Goal: Task Accomplishment & Management: Use online tool/utility

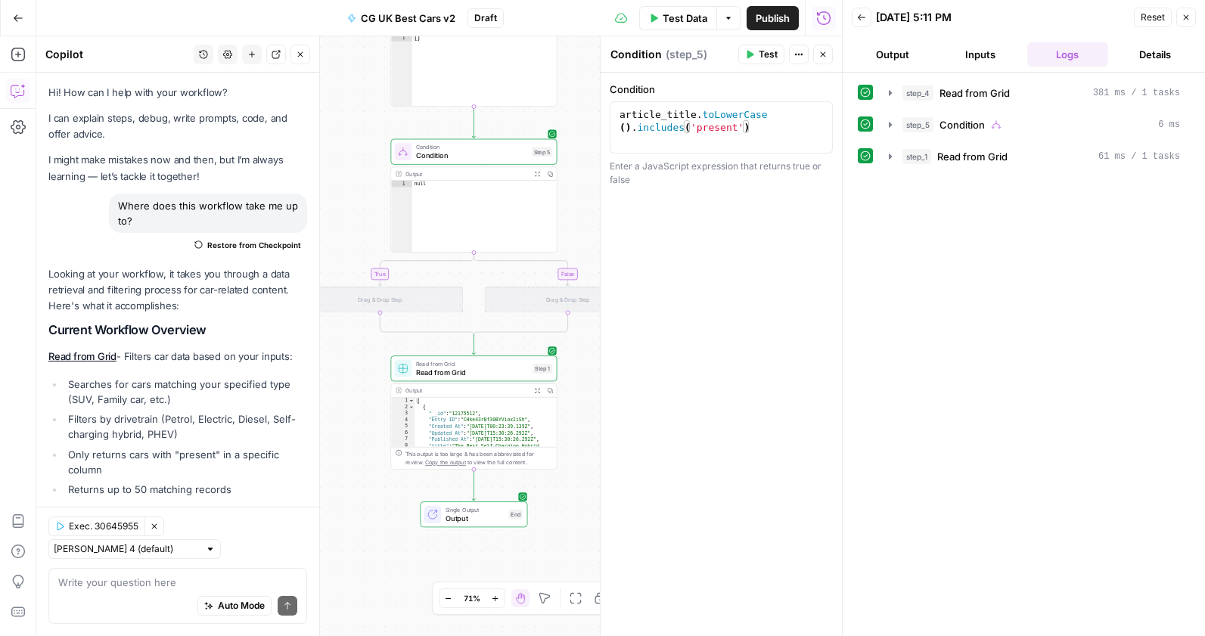
scroll to position [993, 0]
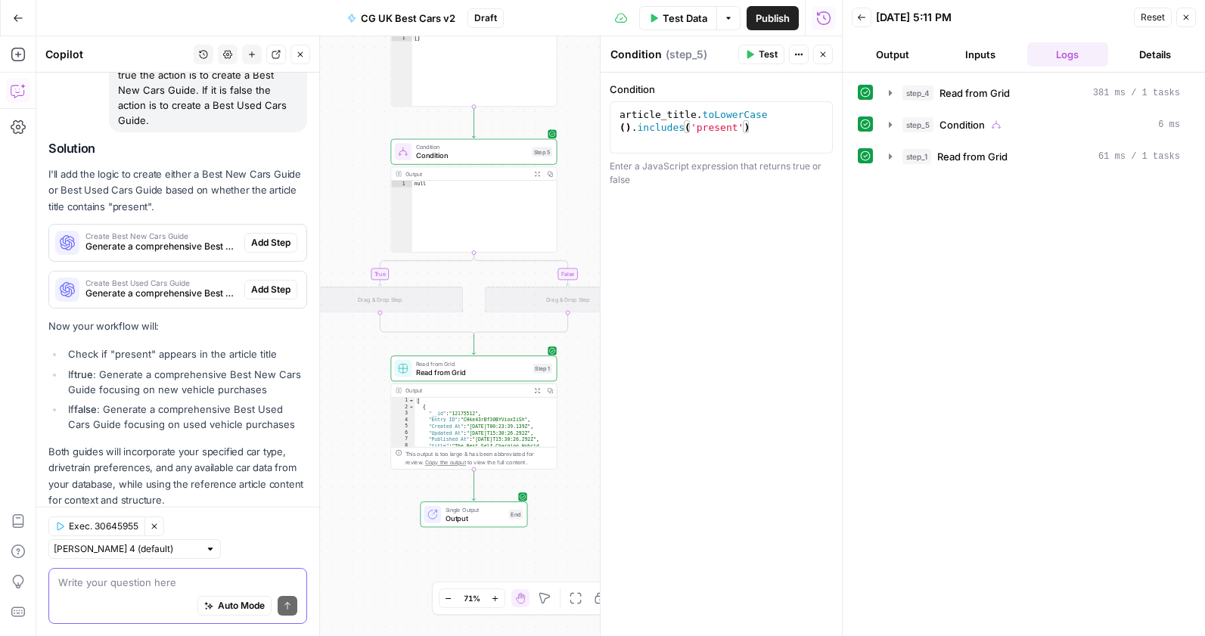
click at [118, 533] on span "Exec. 30645955" at bounding box center [104, 527] width 70 height 14
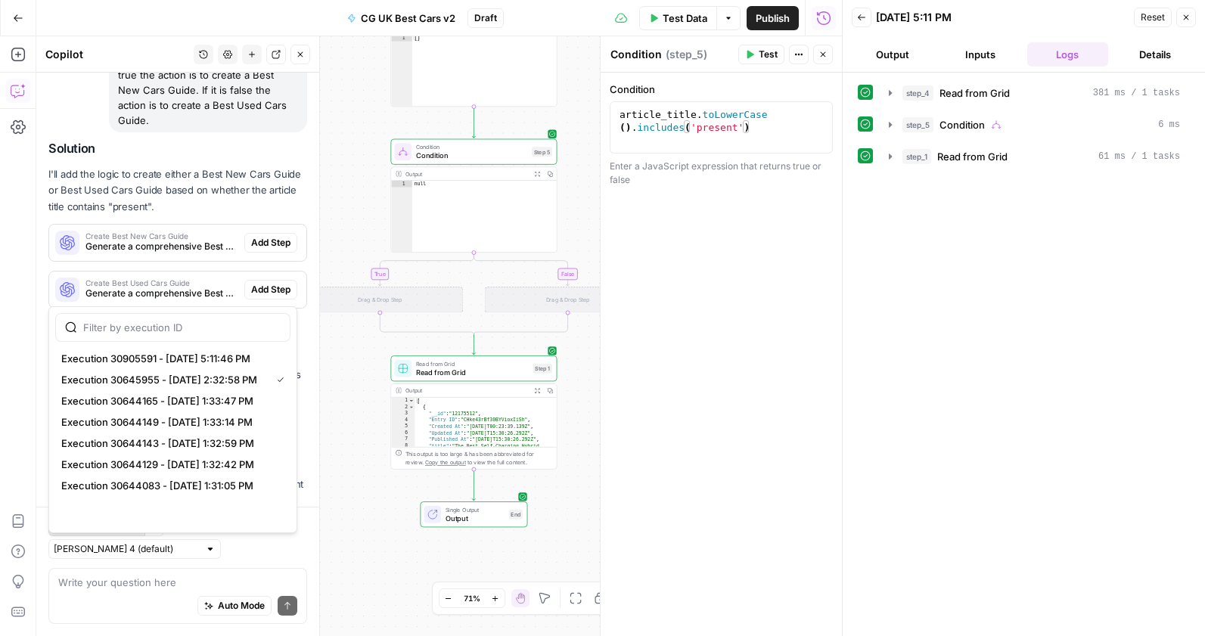
click at [118, 533] on span "Exec. 30645955" at bounding box center [104, 527] width 70 height 14
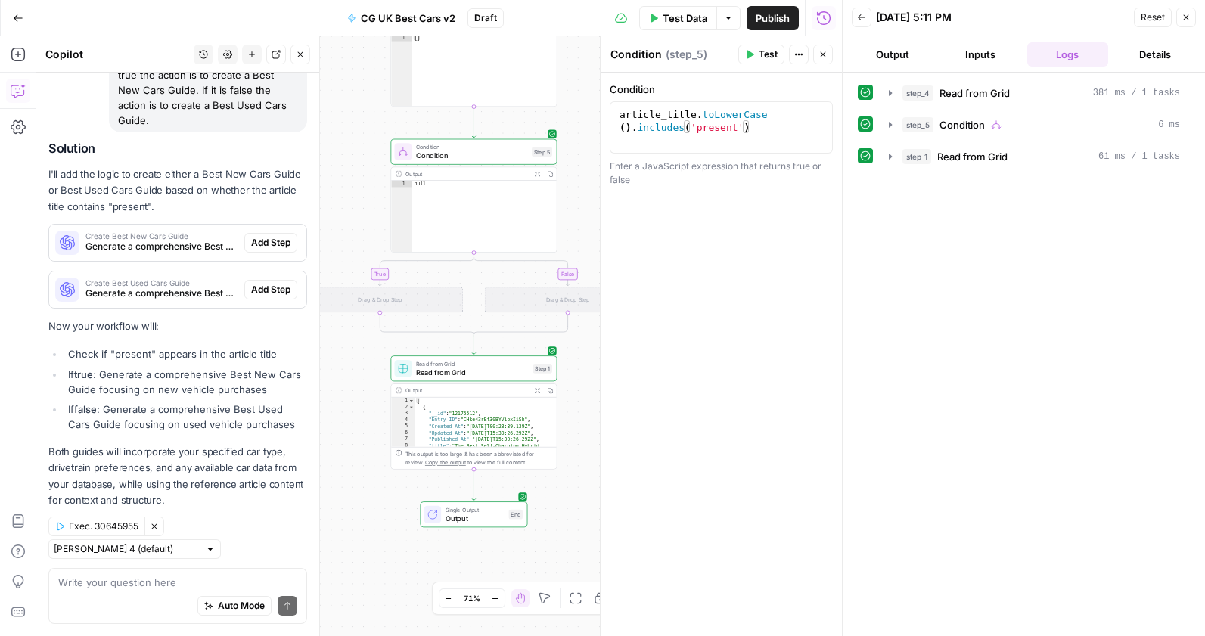
click at [64, 536] on button "Exec. 30645955" at bounding box center [96, 527] width 97 height 20
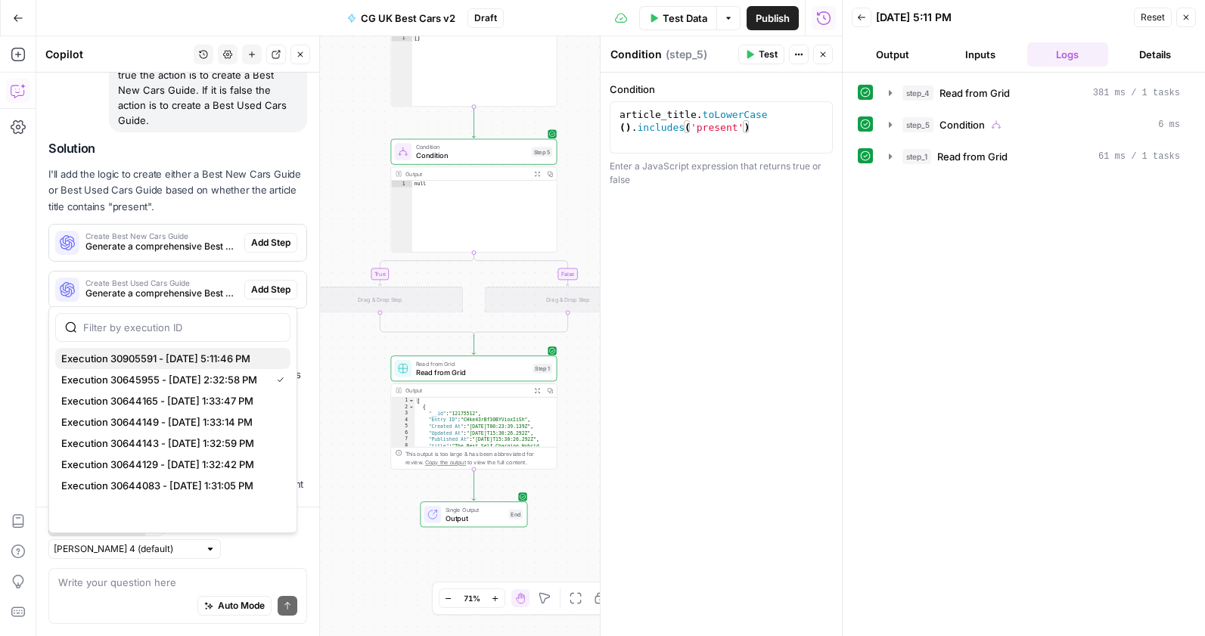
click at [120, 365] on span "Execution 30905591 - [DATE] 5:11:46 PM" at bounding box center [169, 358] width 217 height 15
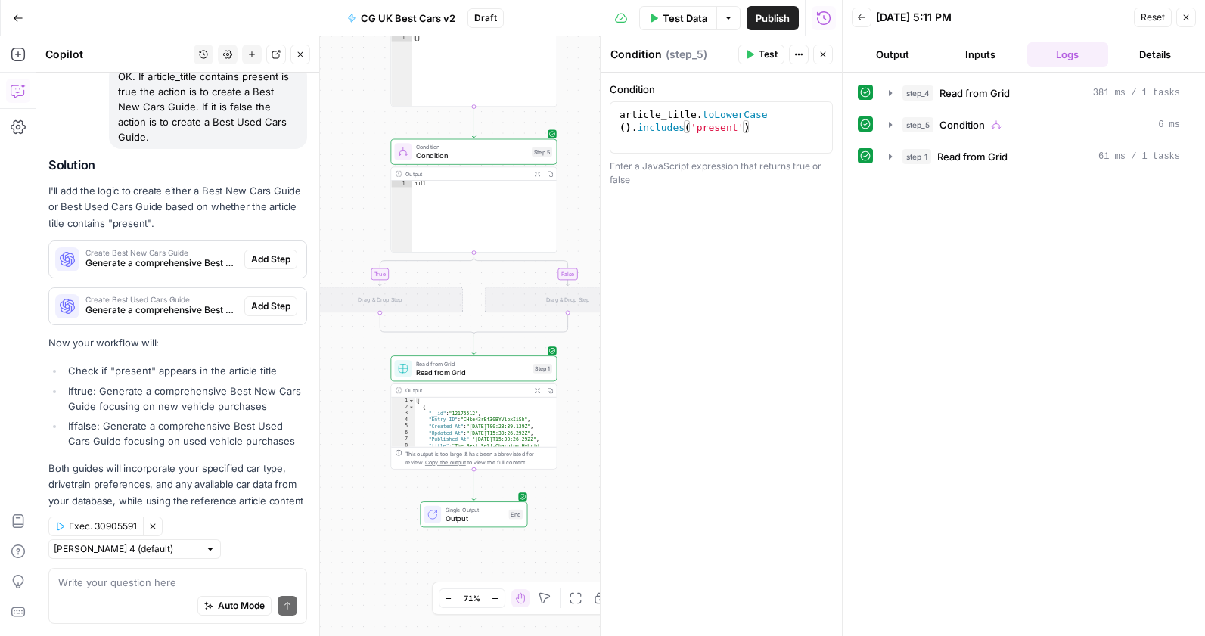
scroll to position [976, 0]
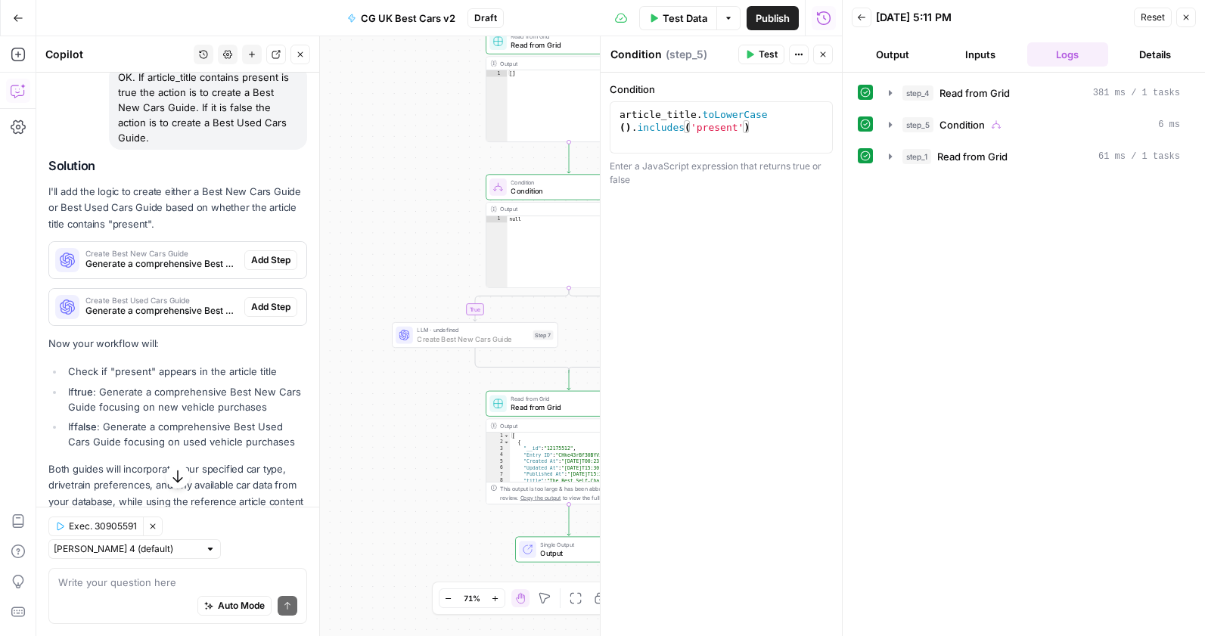
click at [281, 253] on span "Add Step" at bounding box center [270, 260] width 39 height 14
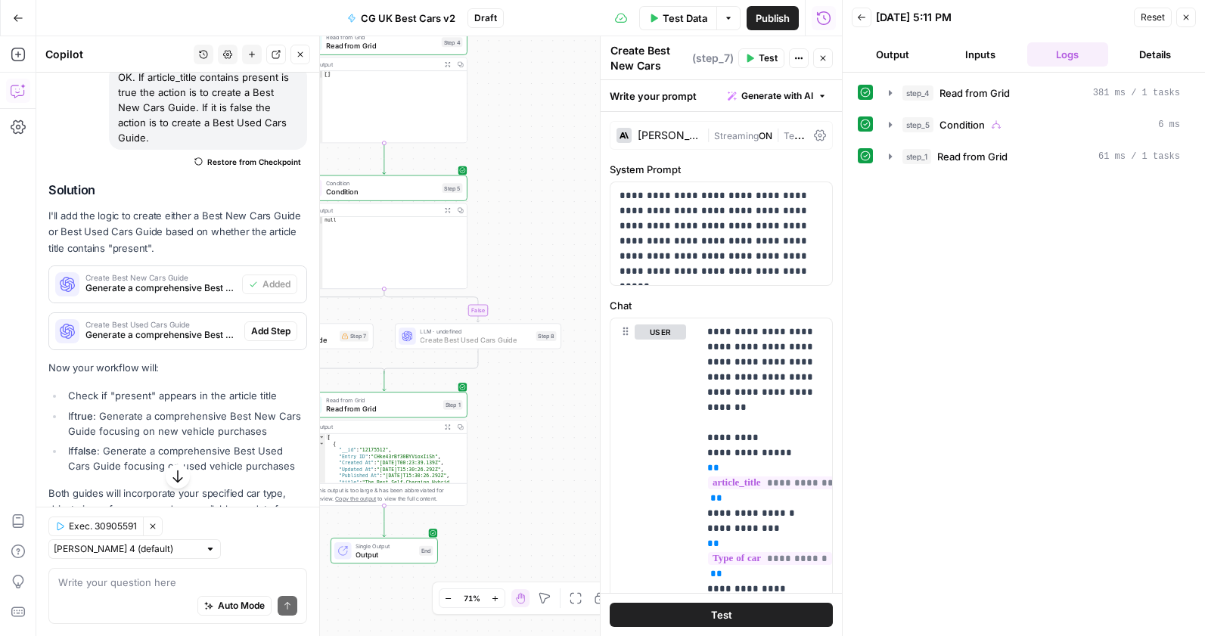
click at [267, 322] on button "Add Step" at bounding box center [270, 332] width 53 height 20
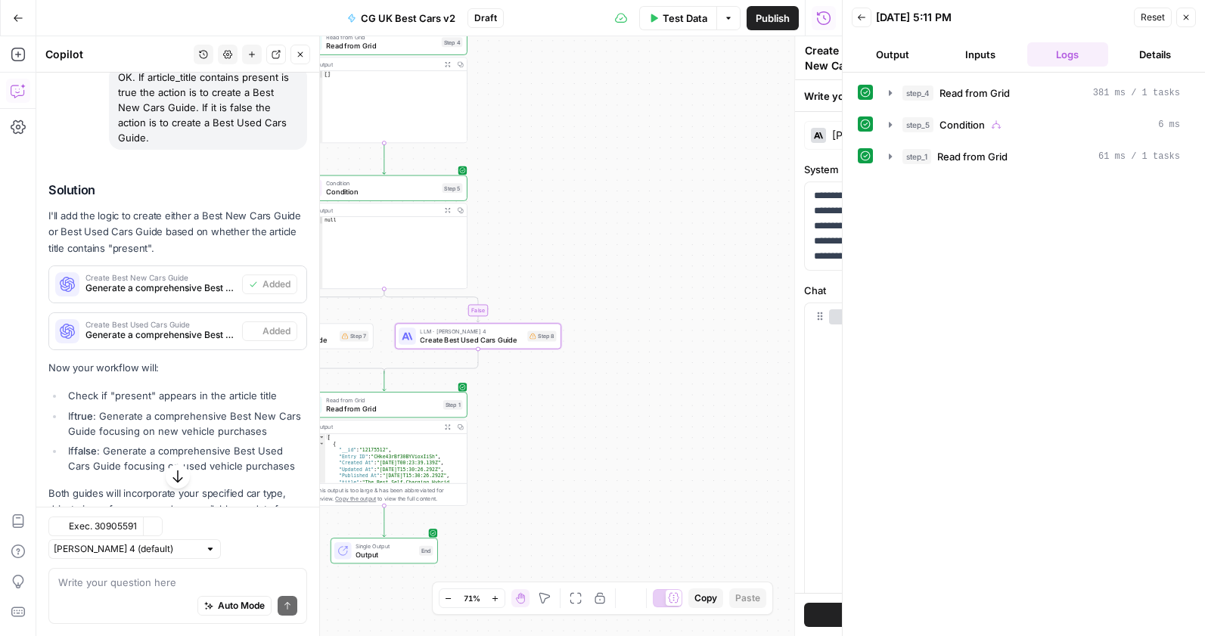
type textarea "Create Best Used Cars Guide"
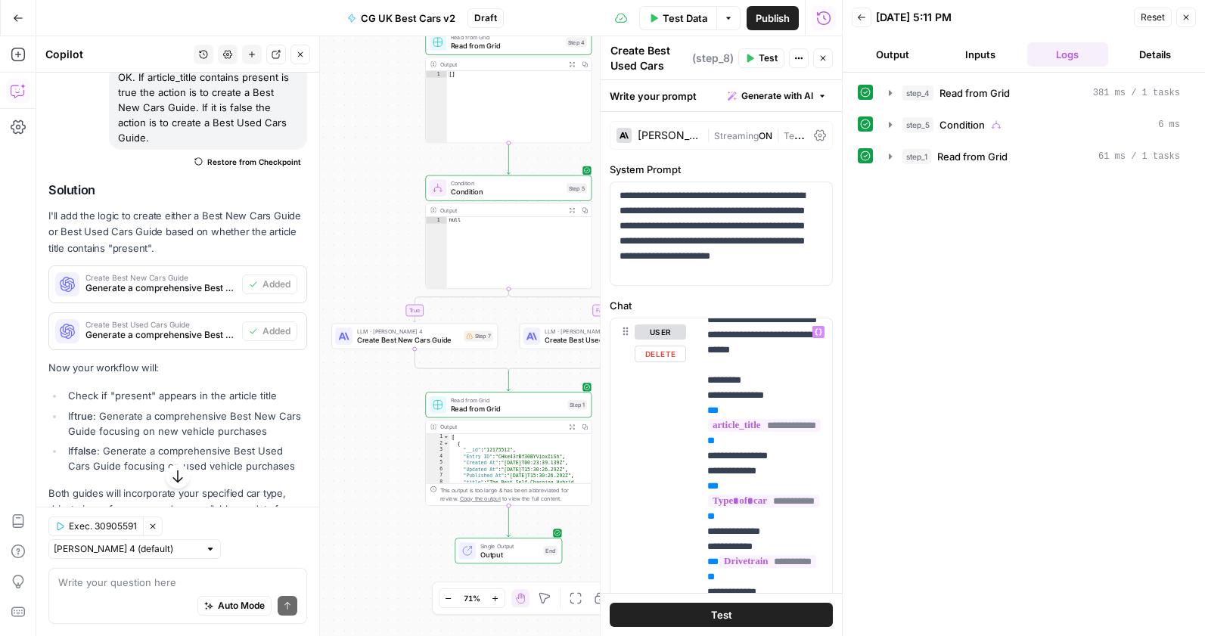
scroll to position [0, 0]
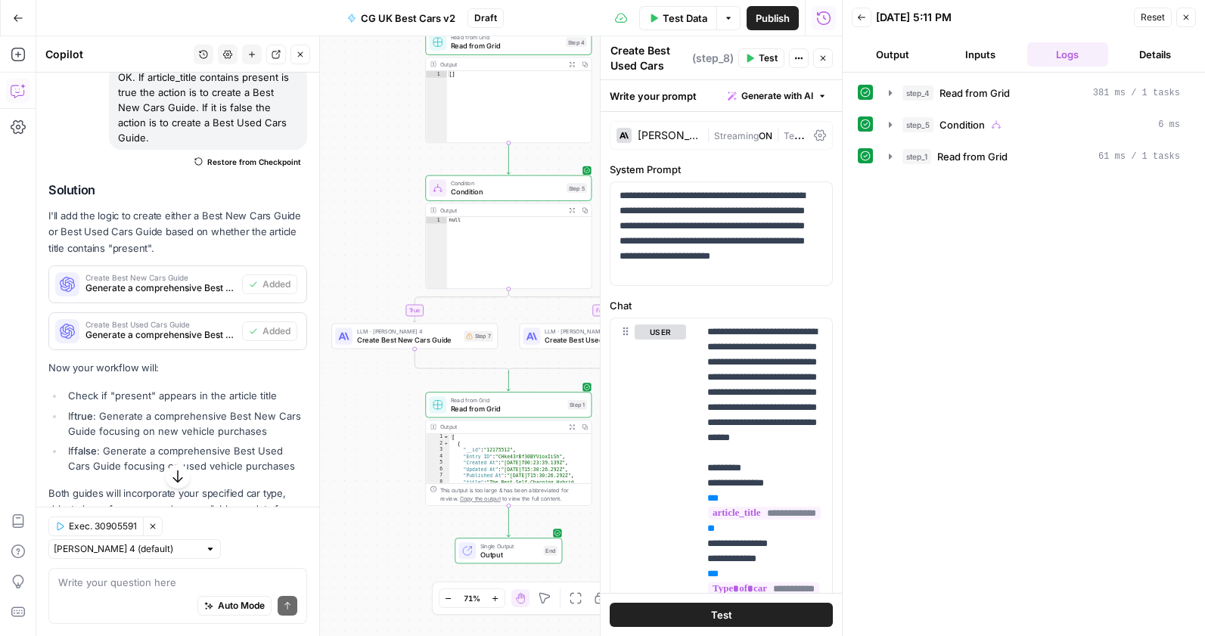
click at [702, 607] on button "Test" at bounding box center [721, 615] width 223 height 24
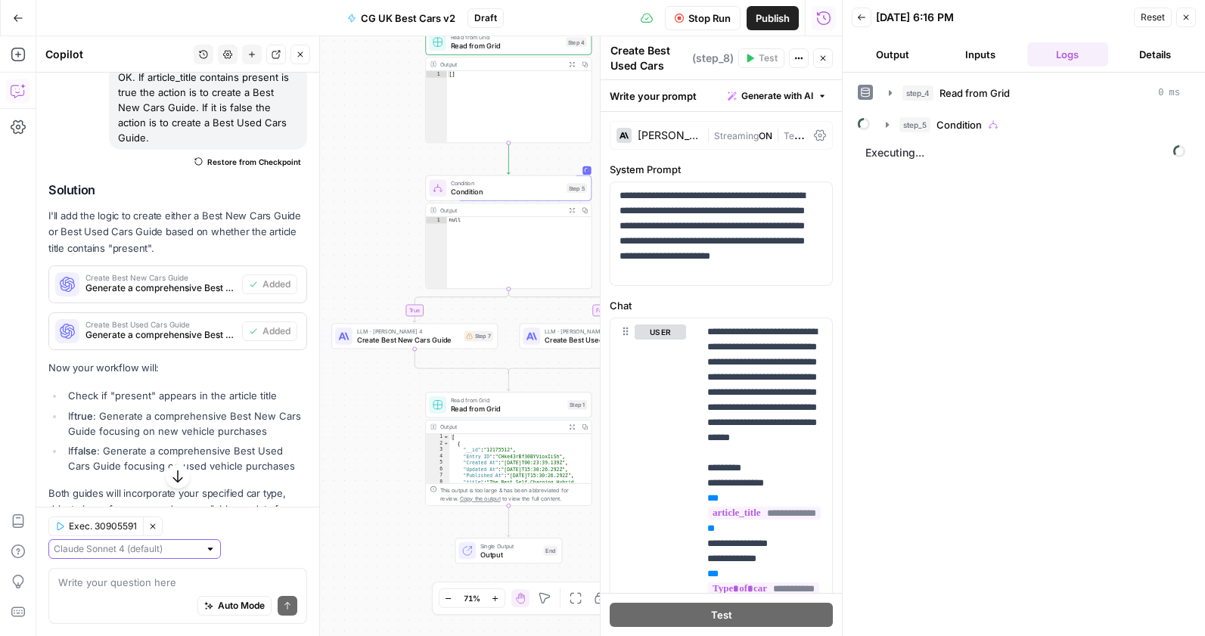
click at [199, 556] on input "text" at bounding box center [126, 549] width 145 height 15
type input "[PERSON_NAME] 4 (default)"
click at [342, 546] on div "true false Workflow Input Settings Inputs Read from Grid Read from Grid Step 4 …" at bounding box center [439, 336] width 806 height 600
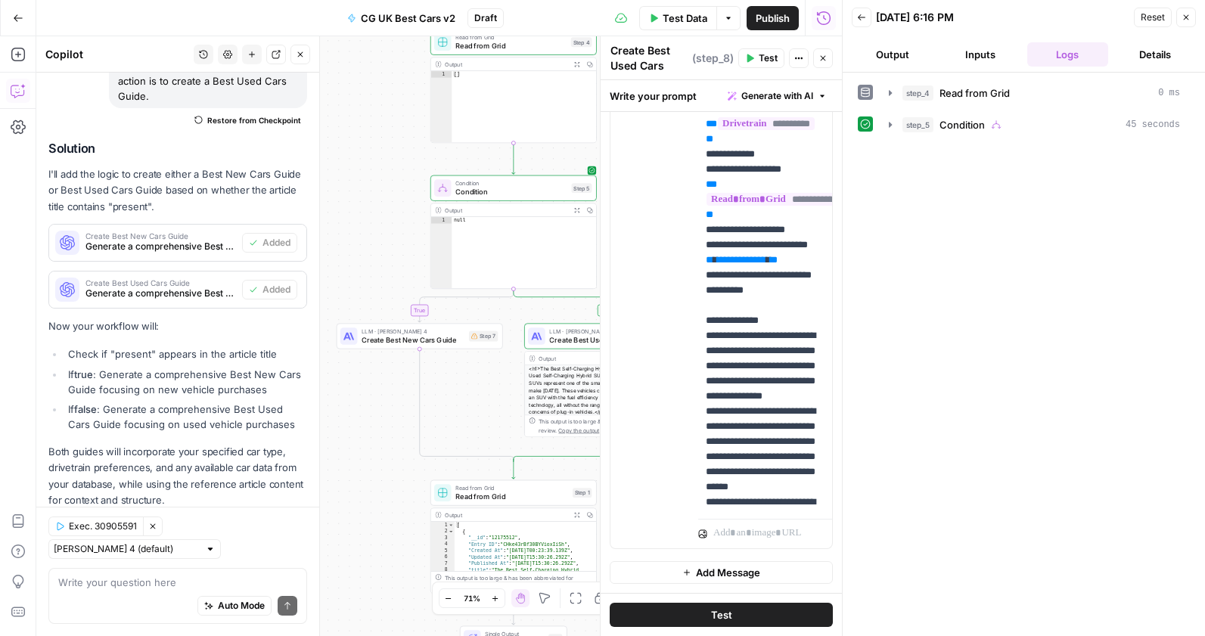
scroll to position [0, 2]
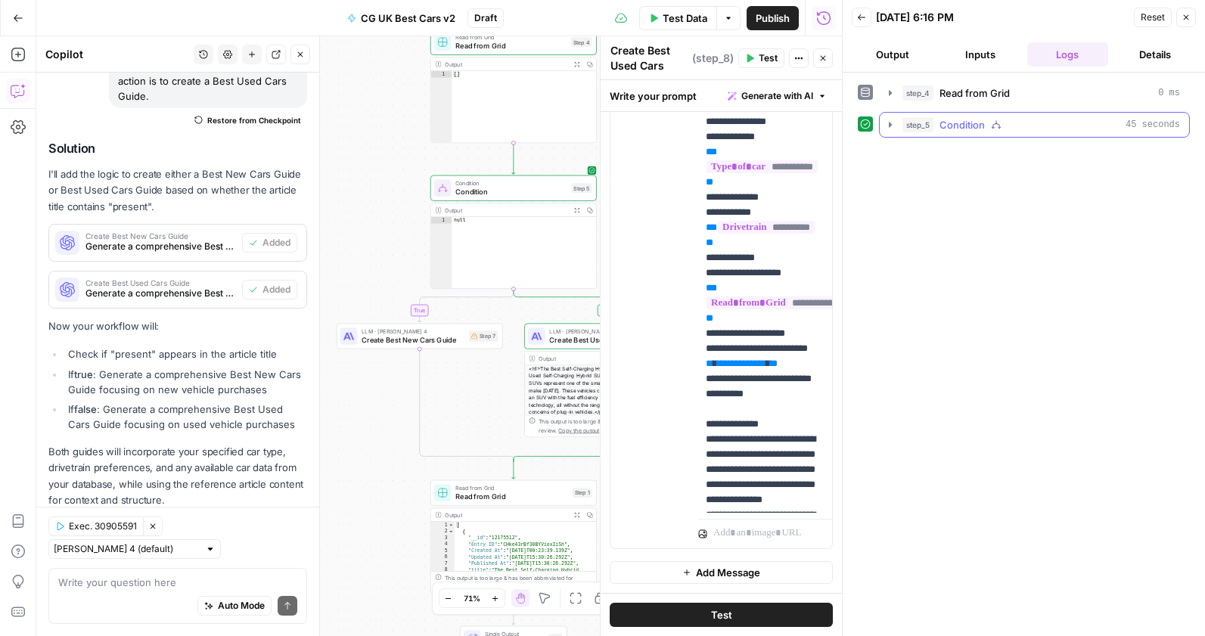
click at [962, 117] on span "Condition" at bounding box center [962, 124] width 45 height 15
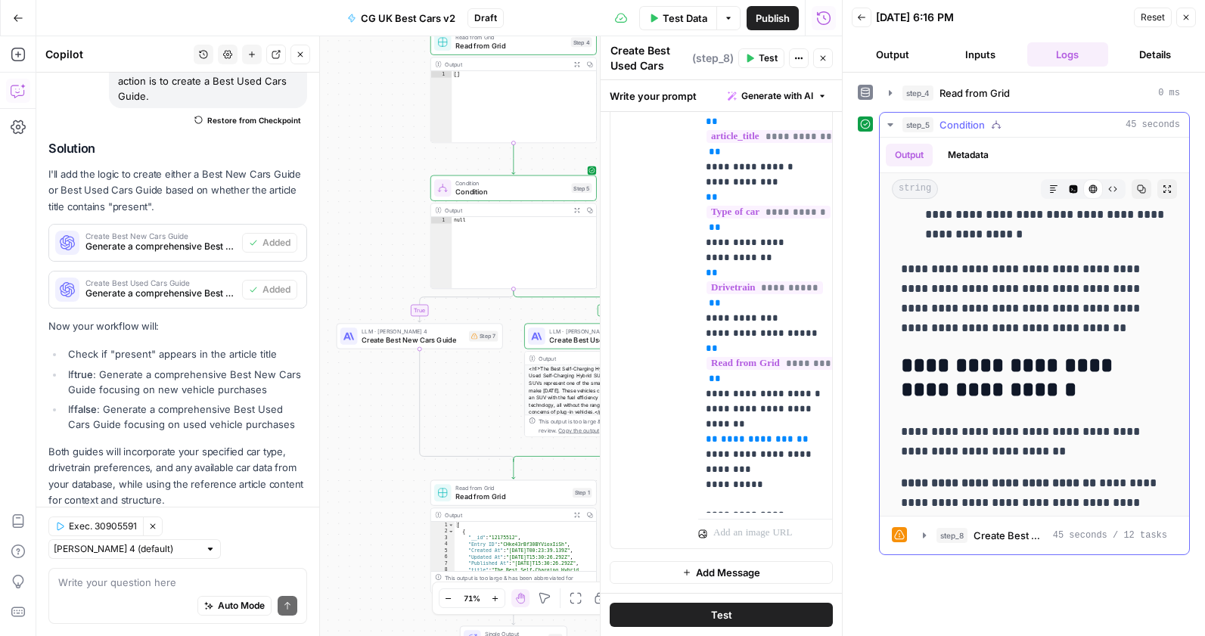
scroll to position [4326, 0]
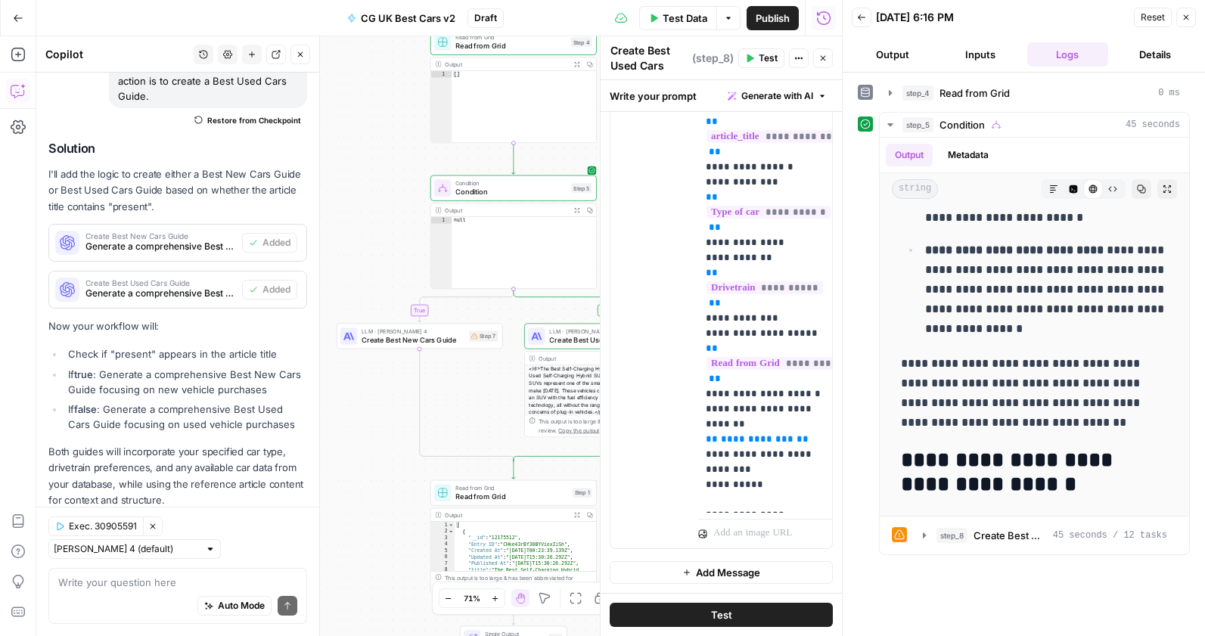
click at [855, 349] on div "**********" at bounding box center [1024, 355] width 362 height 564
click at [373, 392] on div "true false Workflow Input Settings Inputs Read from Grid Read from Grid Step 4 …" at bounding box center [439, 336] width 806 height 600
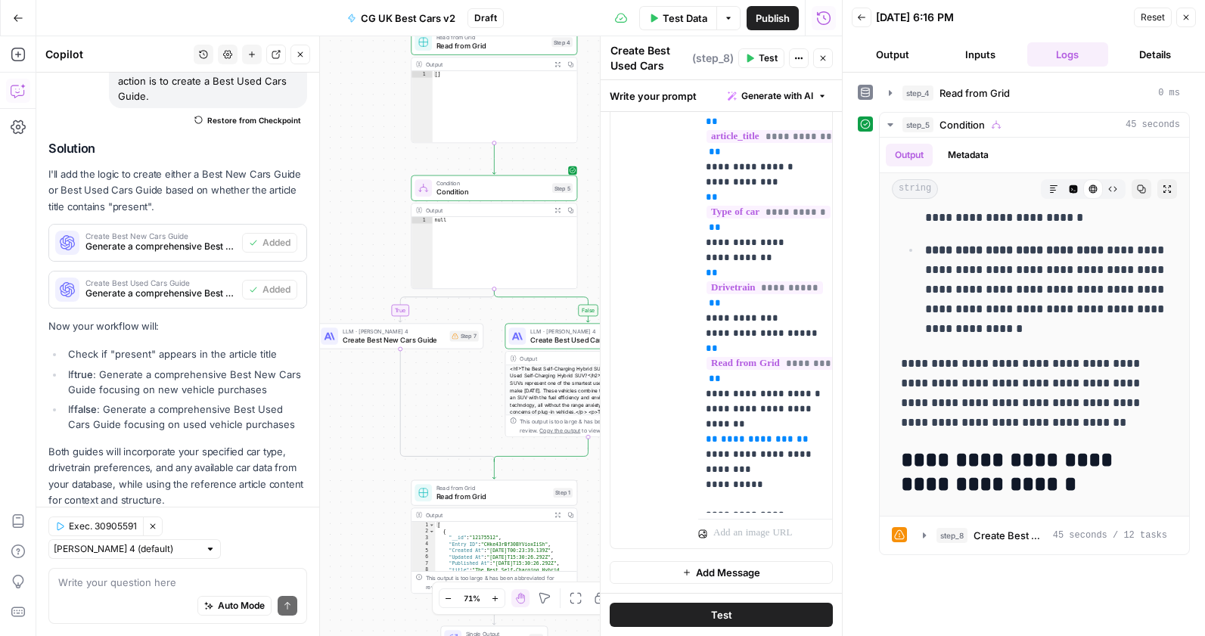
click at [424, 297] on icon "Edge from step_5 to step_7" at bounding box center [446, 305] width 95 height 33
click at [399, 310] on icon "Edge from step_5 to step_7" at bounding box center [446, 305] width 95 height 33
click at [406, 346] on div "LLM · [PERSON_NAME] 4 Create Best New Cars Guide Step 7 Copy step Delete step A…" at bounding box center [400, 336] width 166 height 26
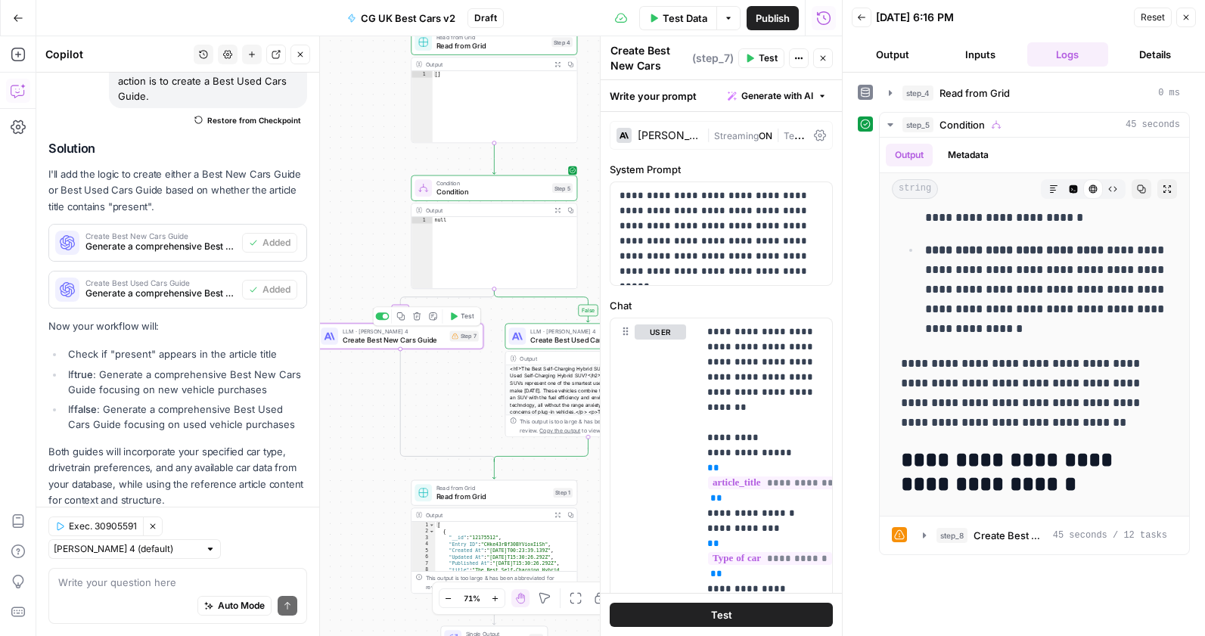
click at [406, 346] on div "LLM · [PERSON_NAME] 4 Create Best New Cars Guide Step 7 Copy step Delete step A…" at bounding box center [400, 336] width 166 height 26
click at [536, 381] on div "<h1>The Best Self-Charging Hybrid SUVs</h1> <h2>Why Buy a Used Self-Charging Hy…" at bounding box center [587, 423] width 165 height 116
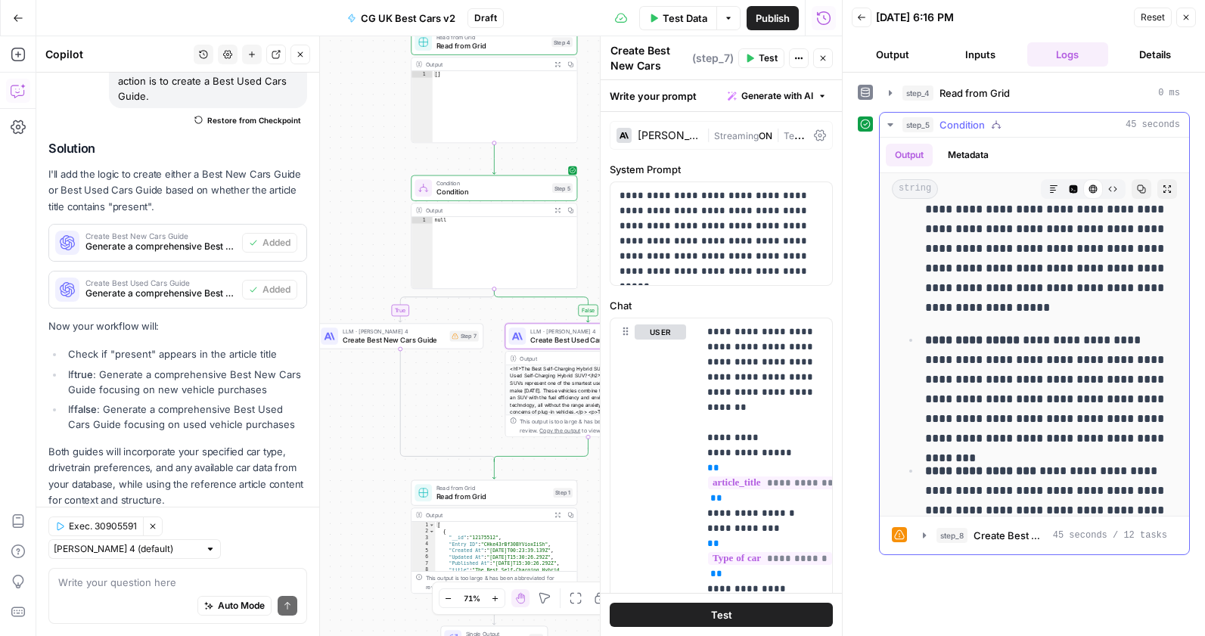
scroll to position [0, 0]
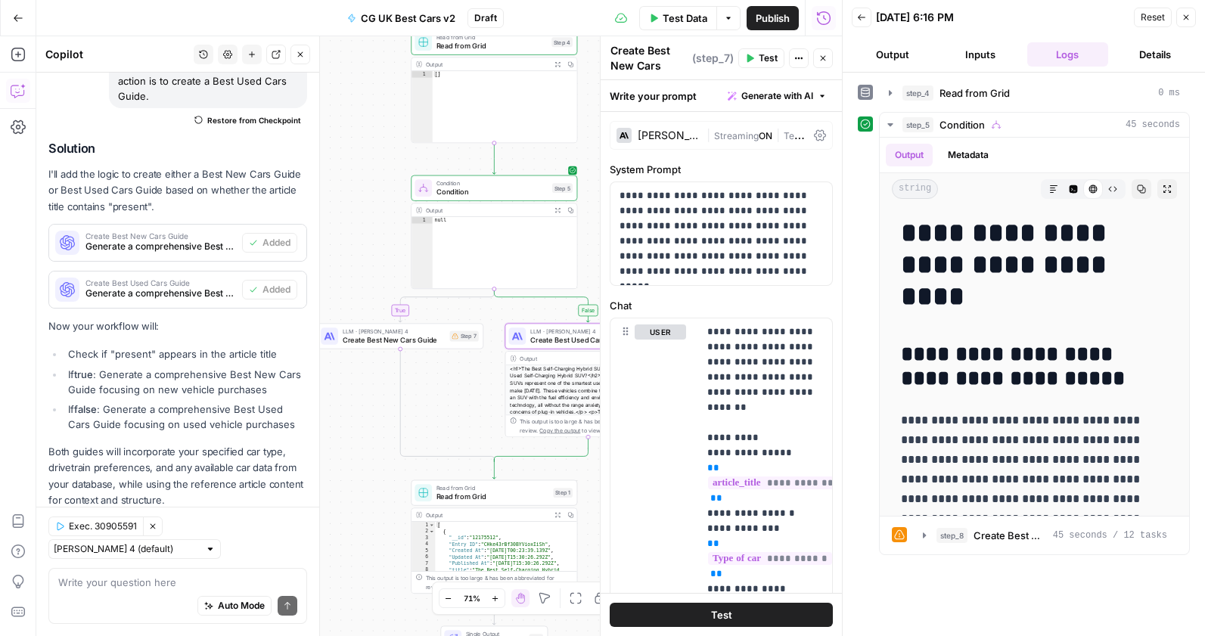
click at [543, 410] on div "<h1>The Best Self-Charging Hybrid SUVs</h1> <h2>Why Buy a Used Self-Charging Hy…" at bounding box center [587, 423] width 165 height 116
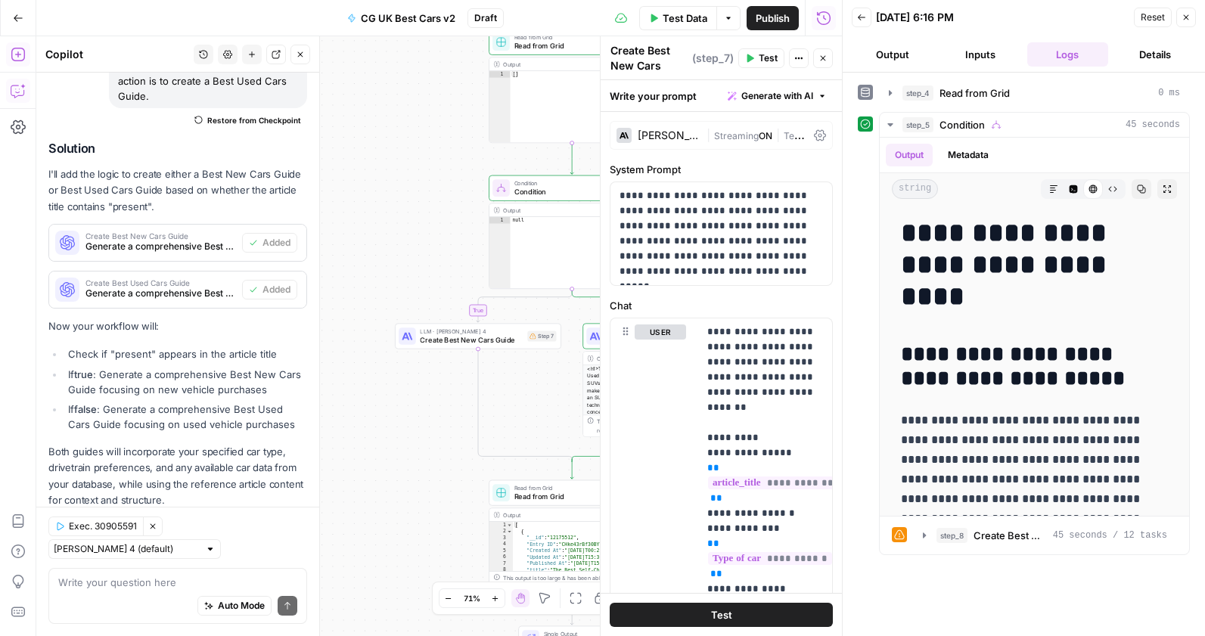
click at [21, 61] on icon "button" at bounding box center [18, 55] width 14 height 14
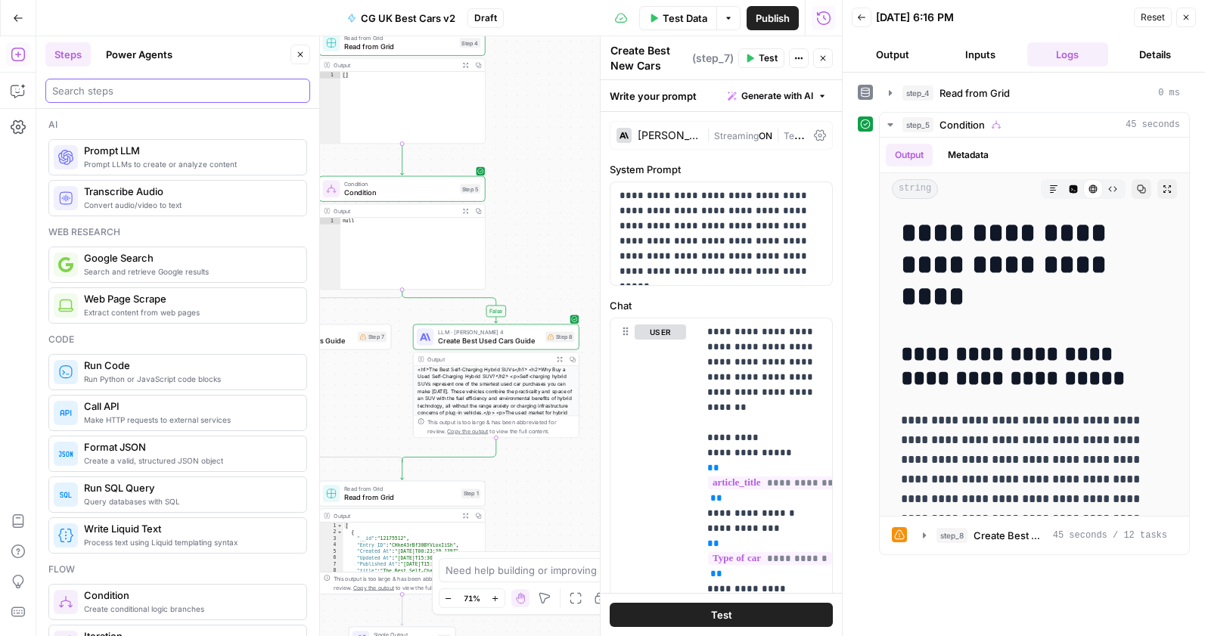
click at [81, 91] on input "search" at bounding box center [177, 90] width 251 height 15
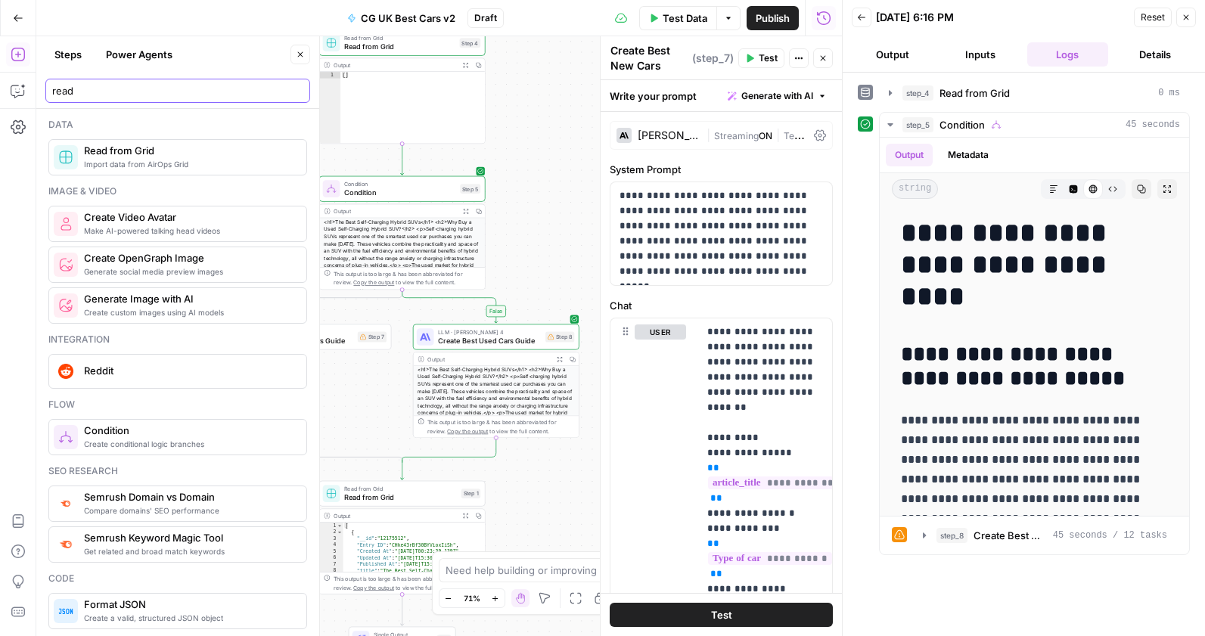
type input "read"
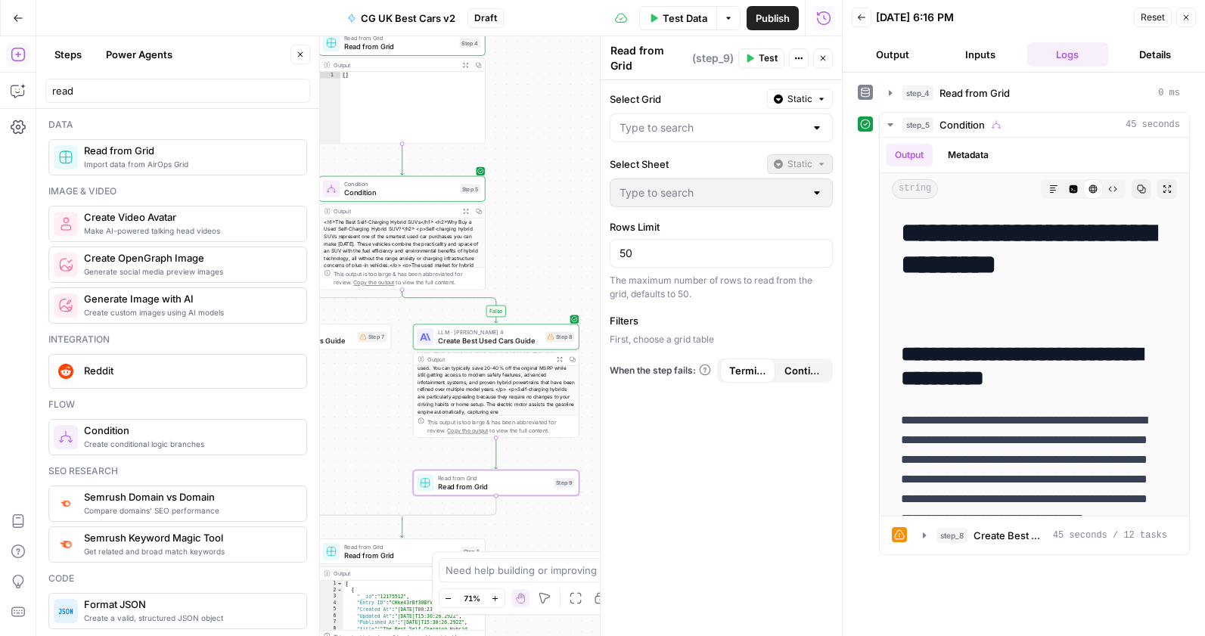
drag, startPoint x: 503, startPoint y: 389, endPoint x: 502, endPoint y: 421, distance: 31.8
click at [502, 421] on div "Output Expand Output Copy This output is too large & has been abbreviated for r…" at bounding box center [496, 395] width 166 height 86
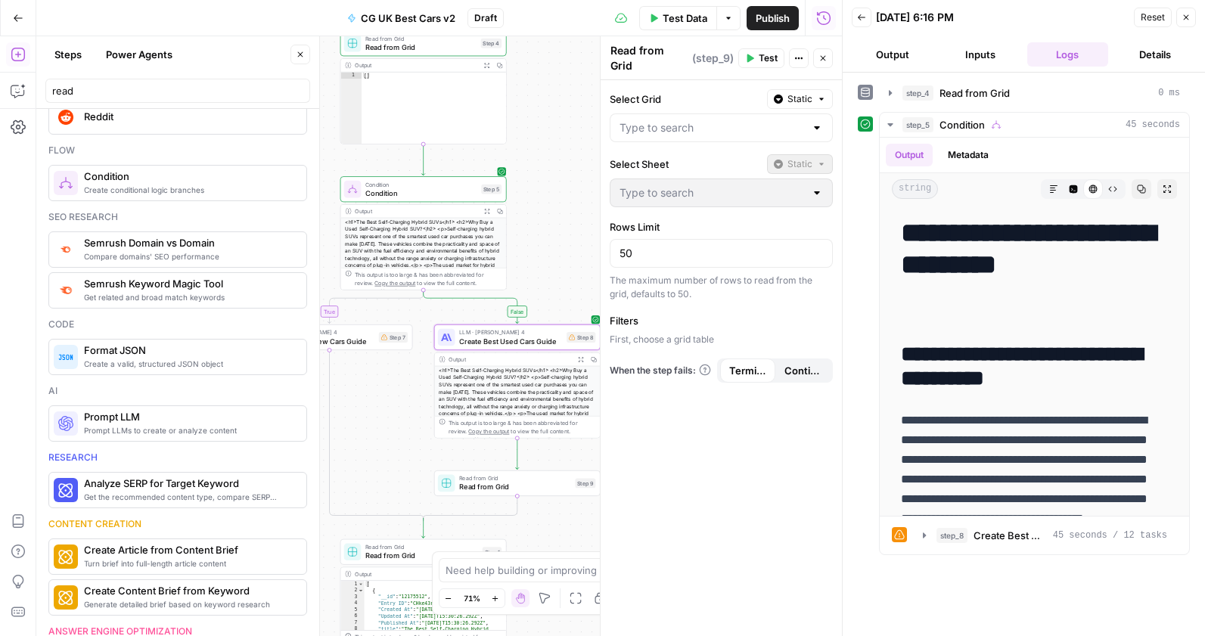
scroll to position [268, 0]
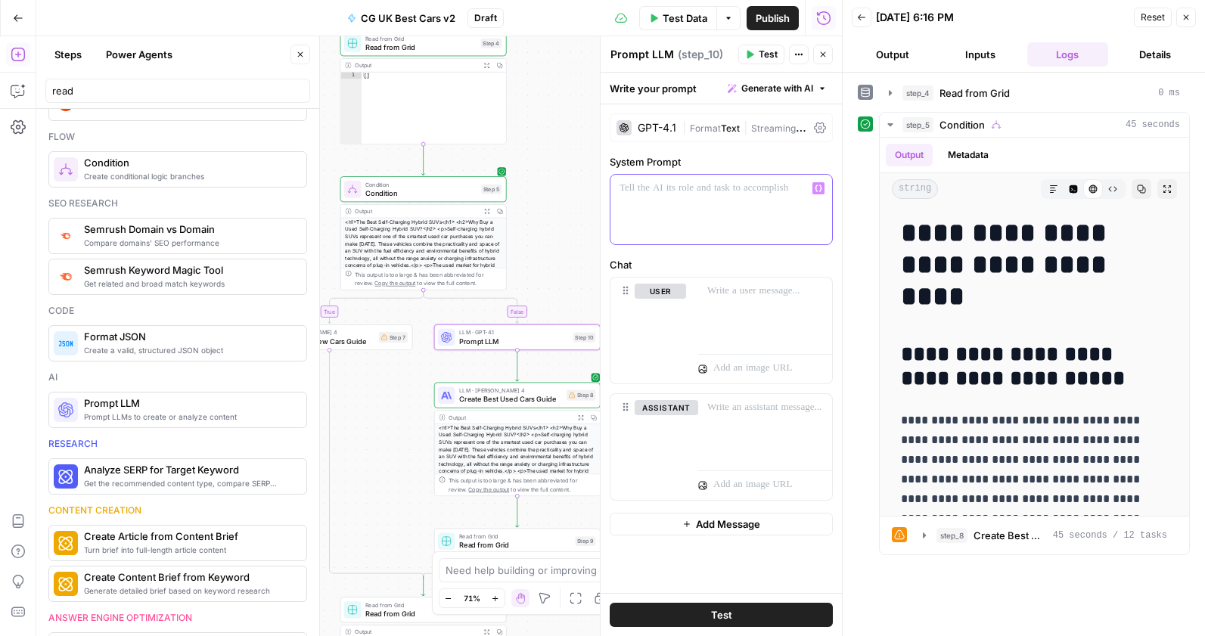
click at [739, 244] on div at bounding box center [722, 210] width 222 height 70
click at [919, 611] on div "**********" at bounding box center [1024, 354] width 332 height 549
click at [487, 397] on span "Create Best Used Cars Guide" at bounding box center [510, 398] width 103 height 11
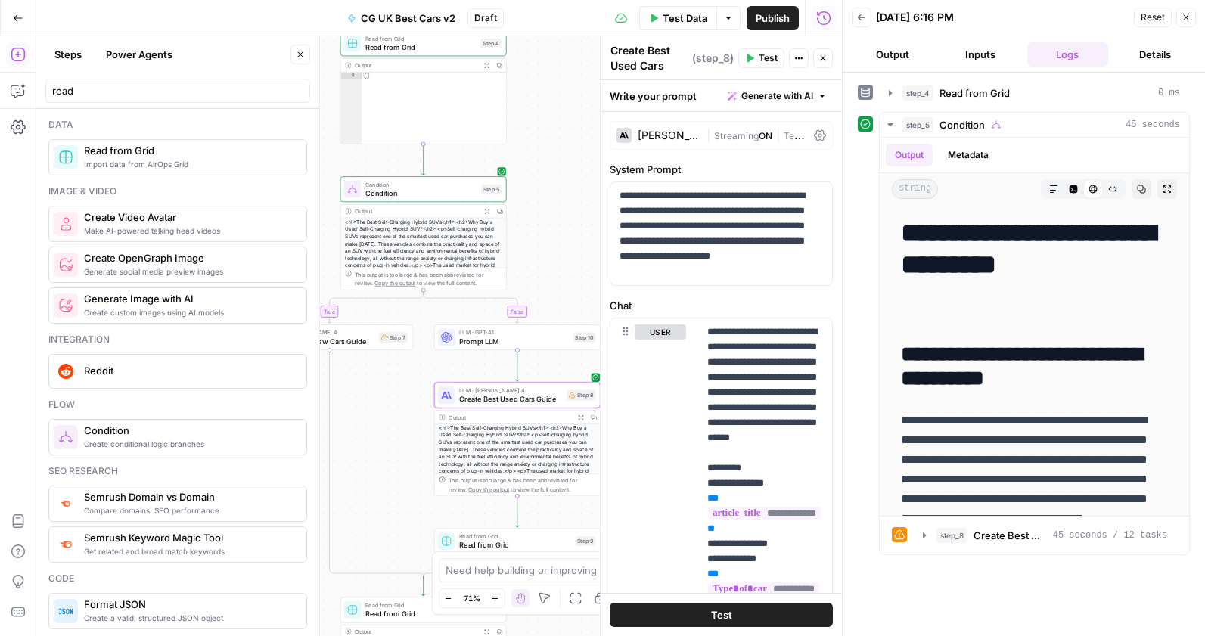
scroll to position [417, 0]
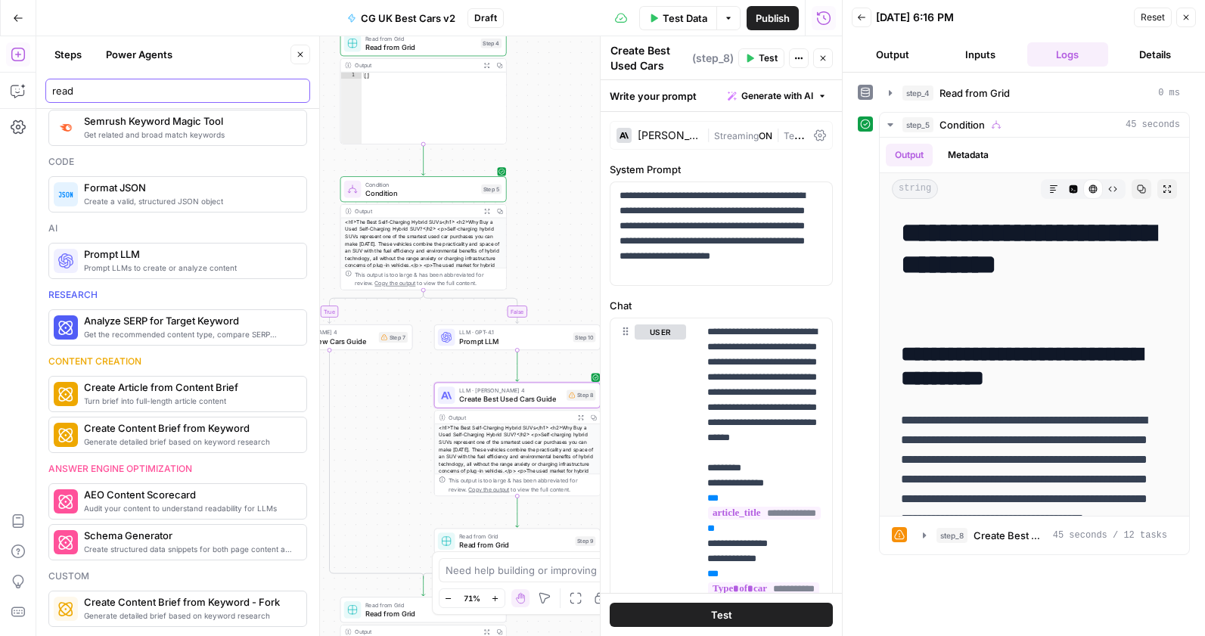
click at [197, 95] on input "read" at bounding box center [177, 90] width 251 height 15
click at [292, 90] on input "read" at bounding box center [177, 90] width 251 height 15
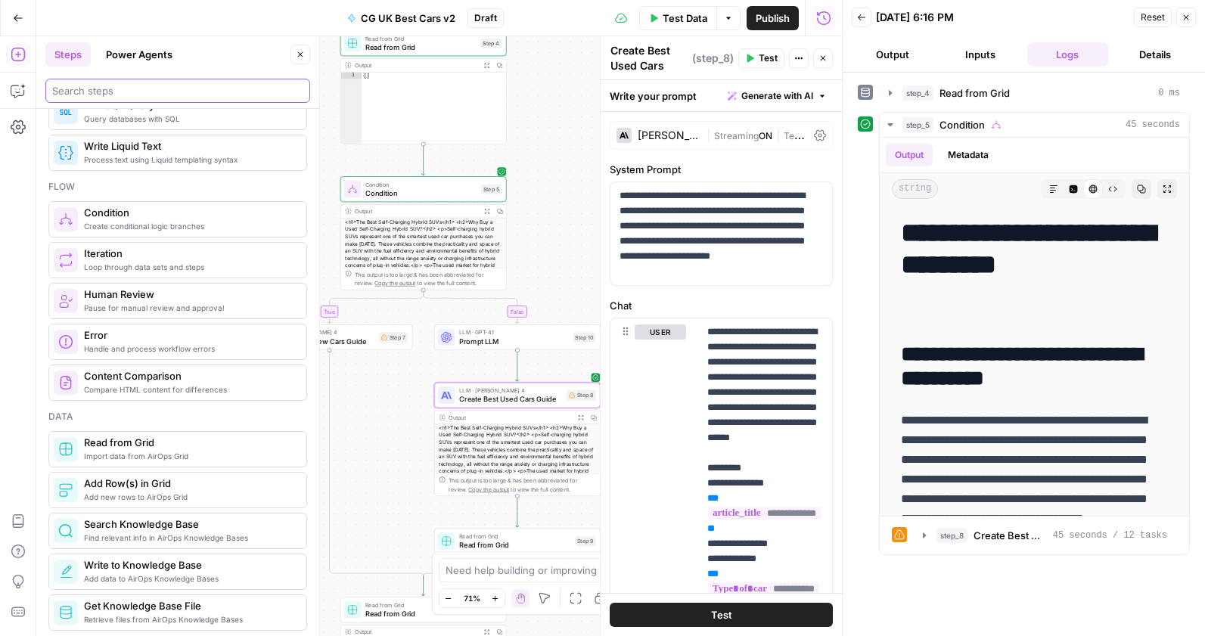
scroll to position [0, 0]
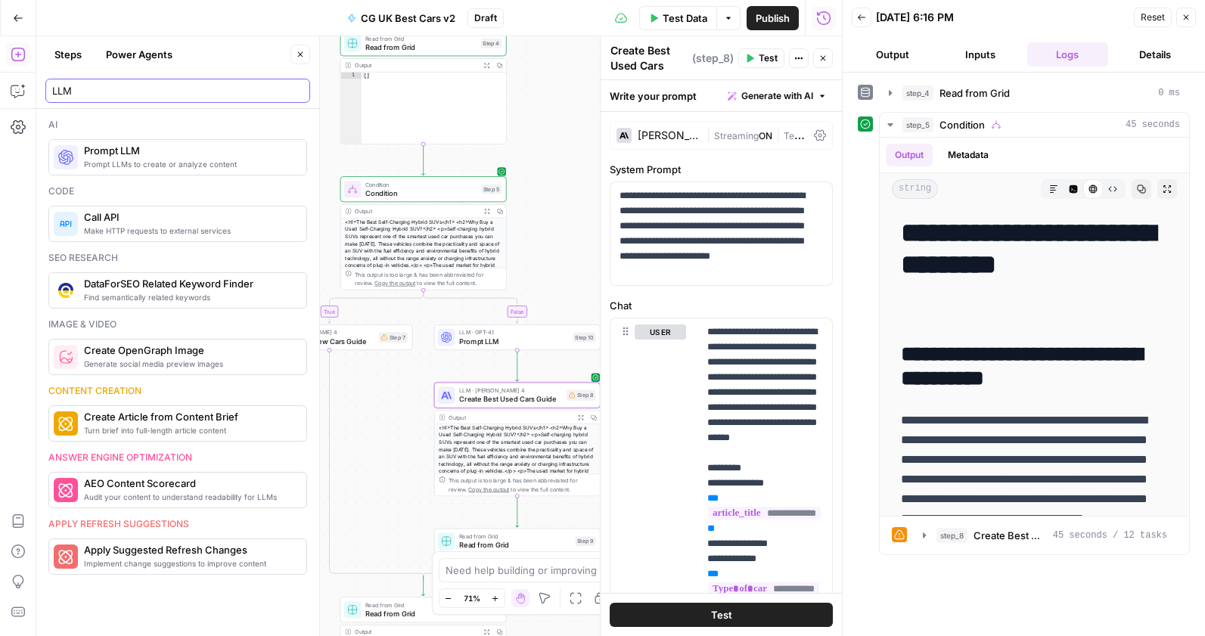
type input "LLM"
click at [468, 331] on span "LLM · GPT-4.1" at bounding box center [514, 332] width 110 height 8
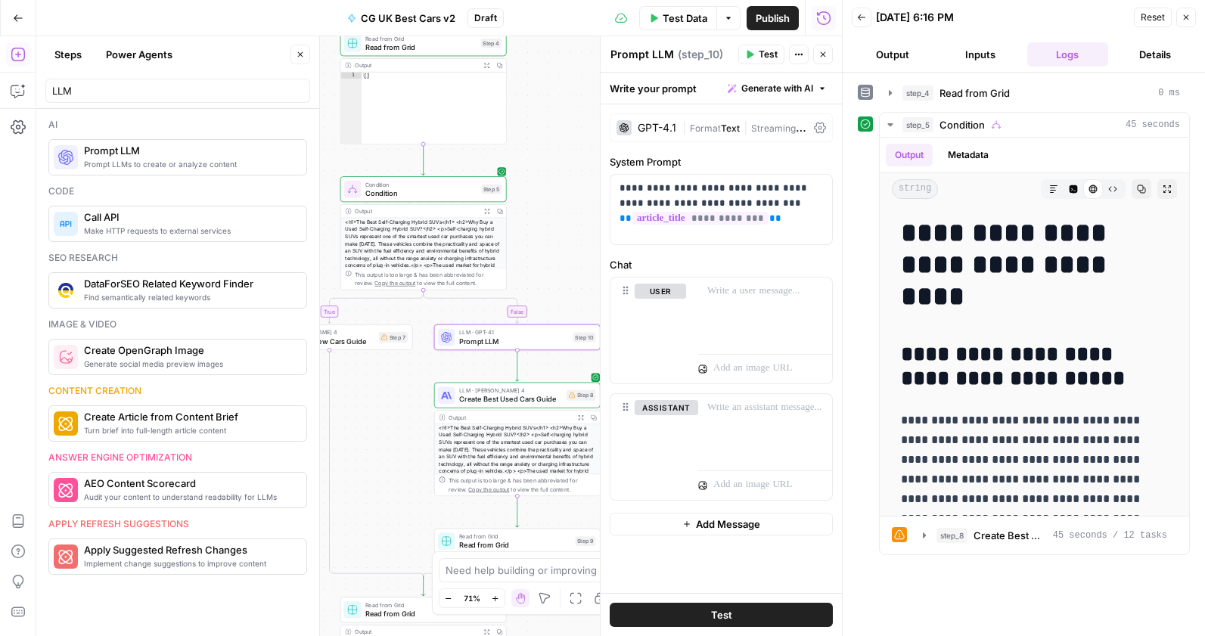
click at [670, 128] on div "GPT-4.1" at bounding box center [657, 128] width 39 height 11
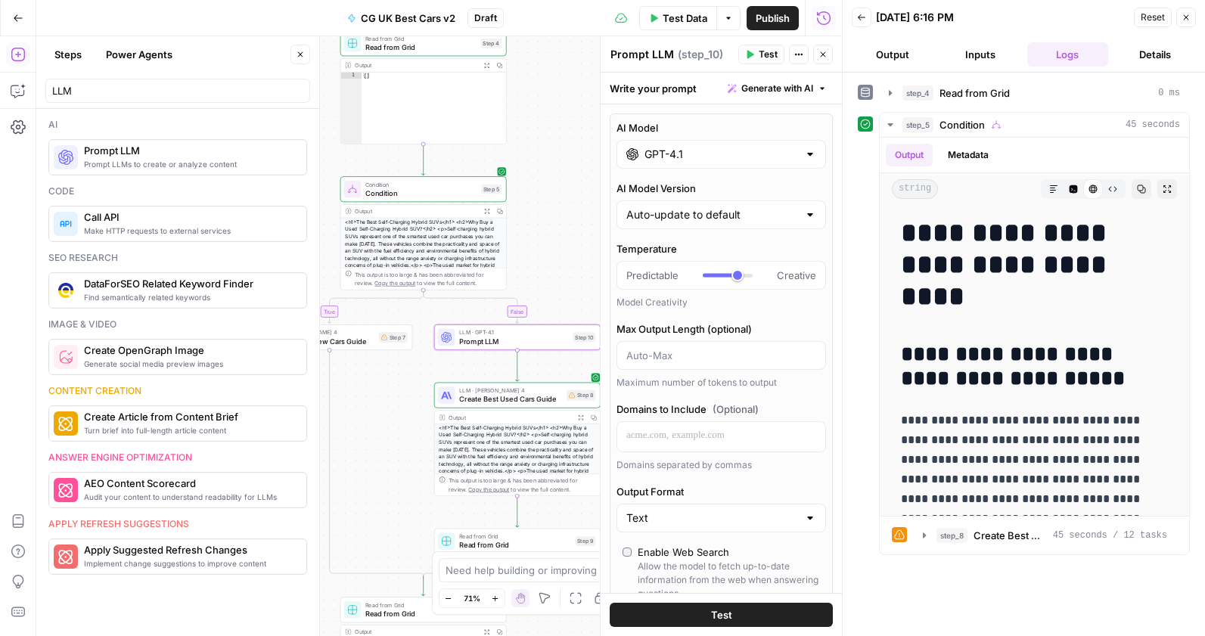
click at [674, 154] on input "GPT-4.1" at bounding box center [722, 154] width 154 height 15
click at [686, 155] on input "GPT-4.1" at bounding box center [722, 154] width 154 height 15
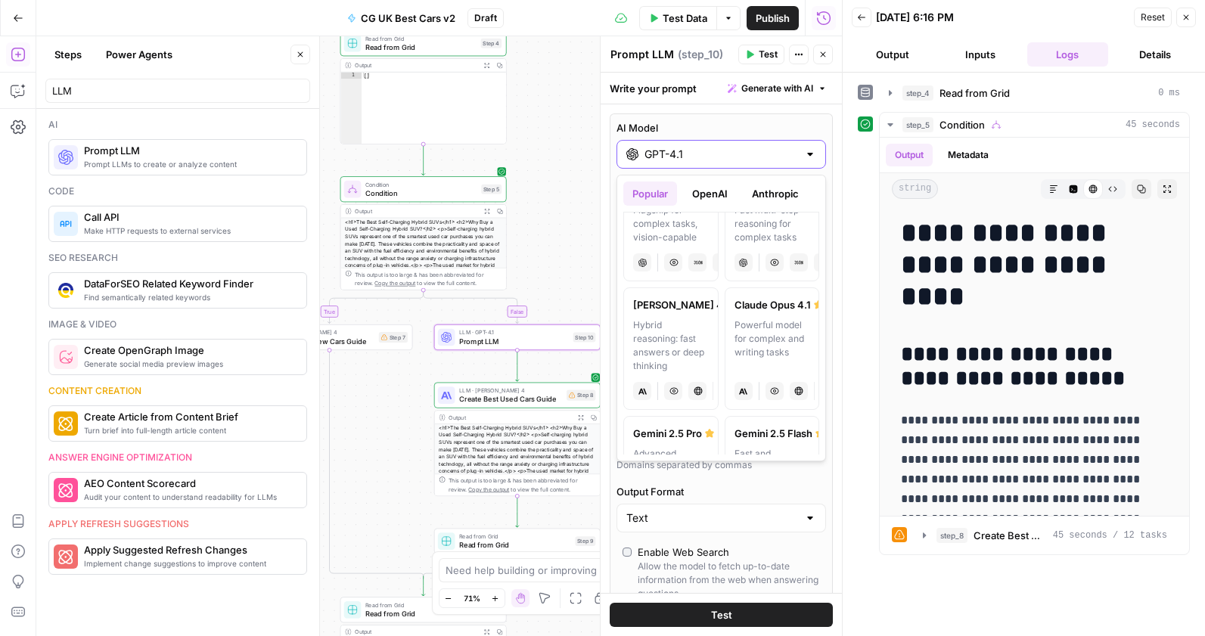
scroll to position [166, 0]
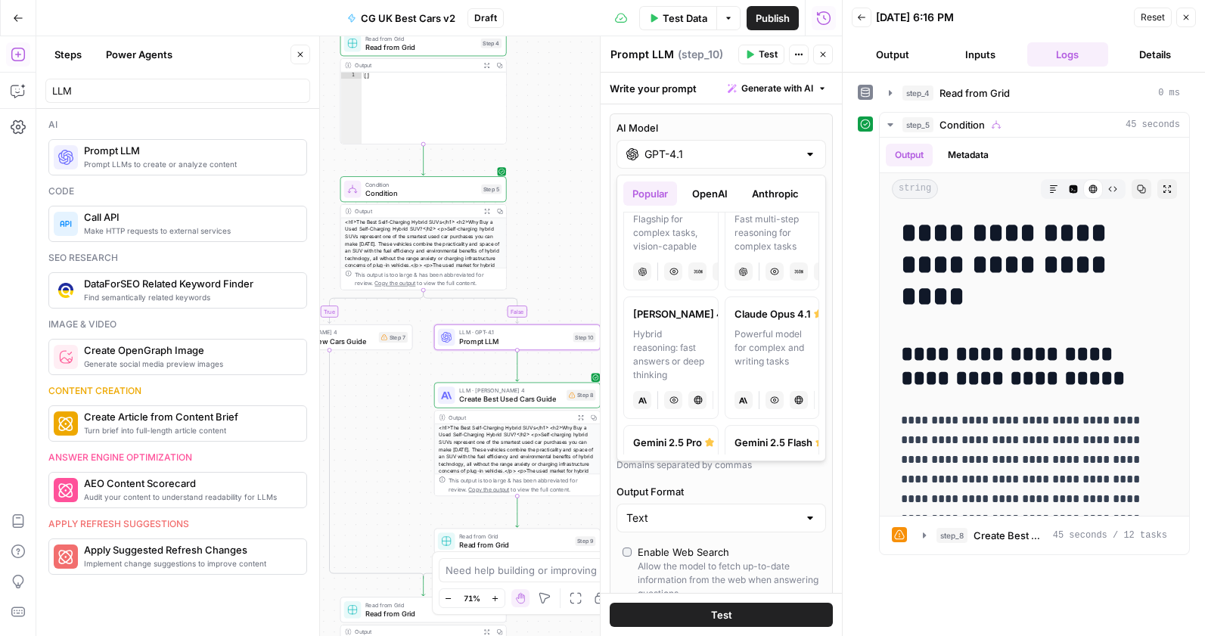
click at [660, 351] on div "Hybrid reasoning: fast answers or deep thinking" at bounding box center [671, 355] width 76 height 54
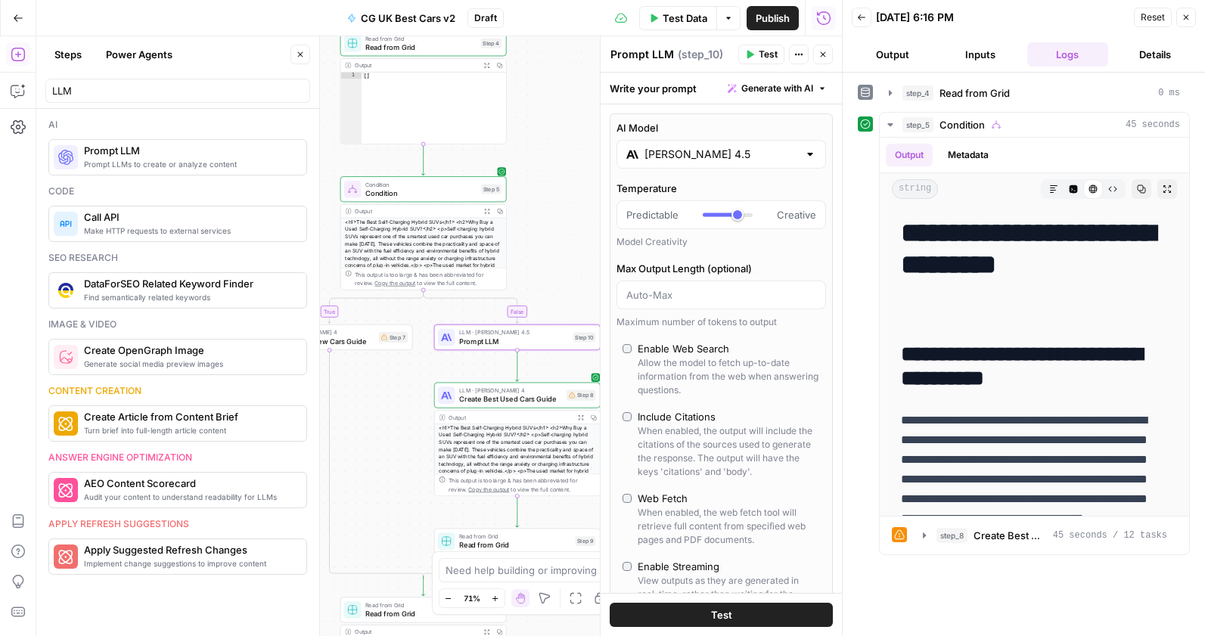
click at [668, 161] on input "[PERSON_NAME] 4.5" at bounding box center [722, 154] width 154 height 15
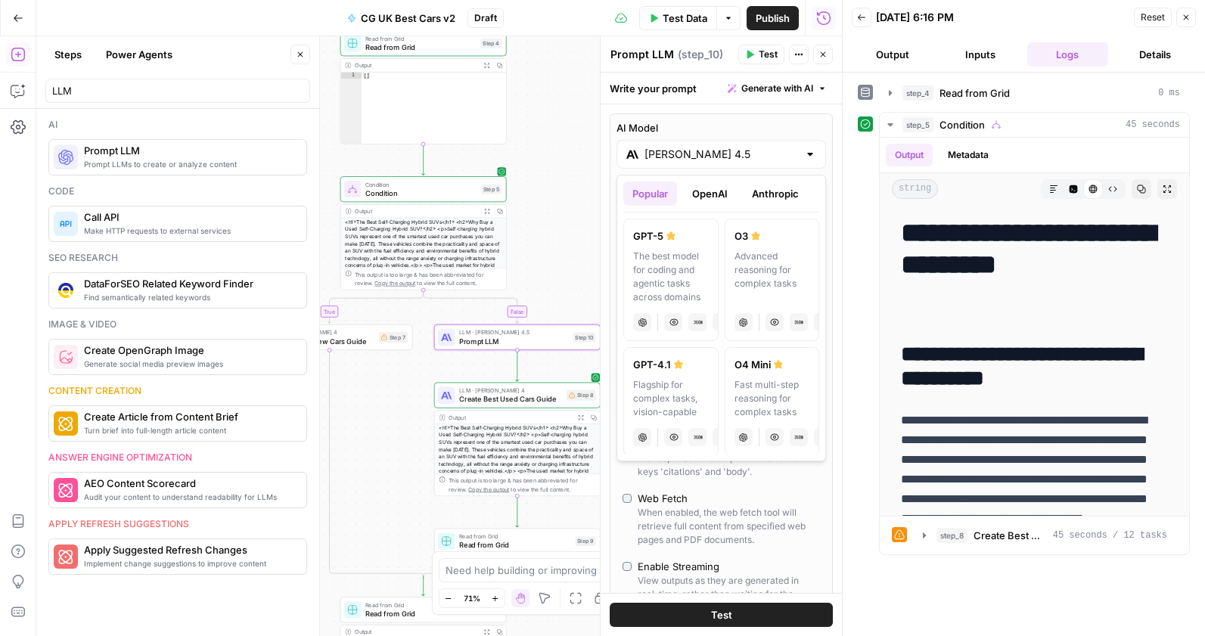
click at [745, 382] on div "Fast multi-step reasoning for complex tasks" at bounding box center [773, 398] width 76 height 41
type input "O4 Mini"
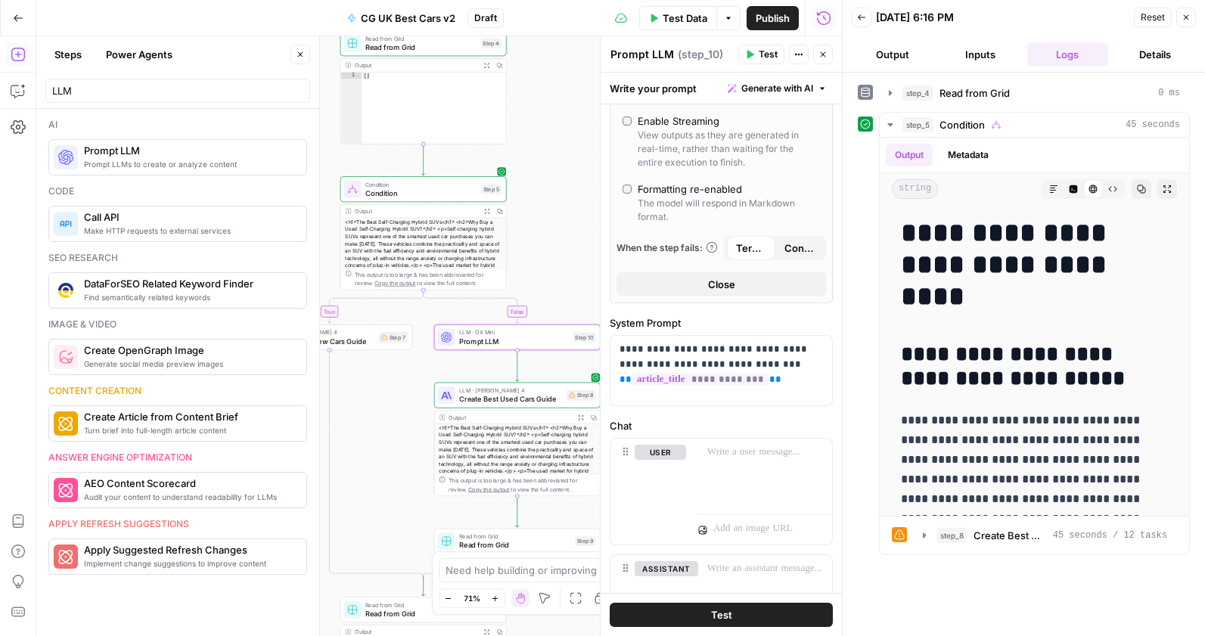
scroll to position [611, 0]
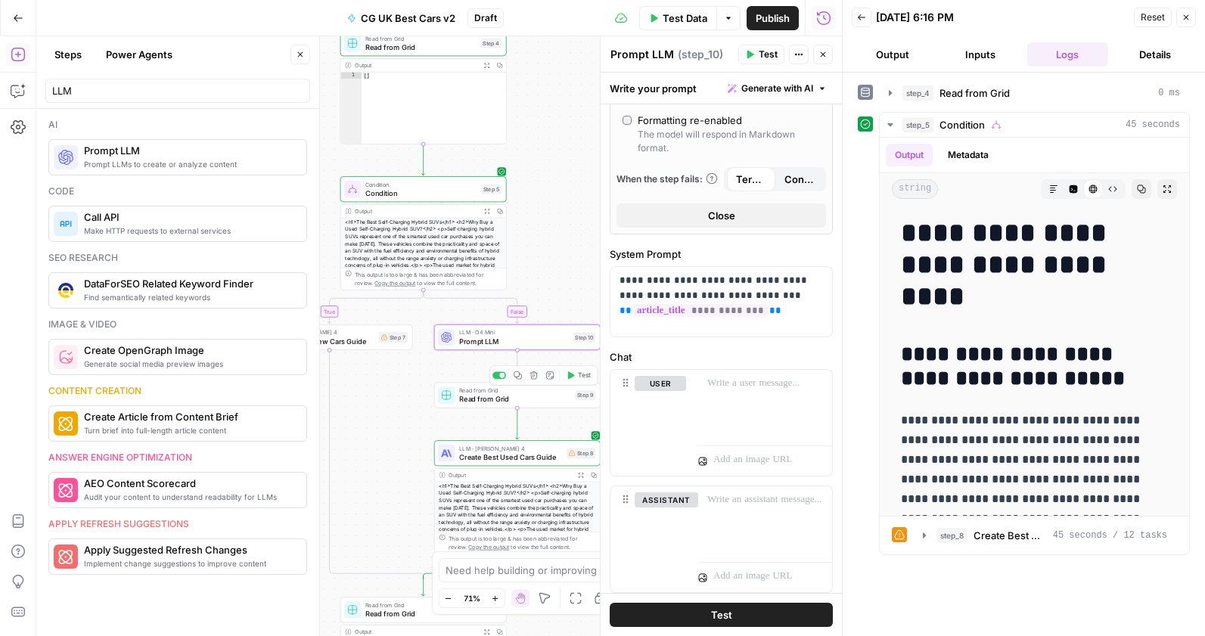
click at [518, 406] on div "Read from Grid Read from Grid Step 9 Copy step Delete step Add Note Test" at bounding box center [517, 396] width 166 height 26
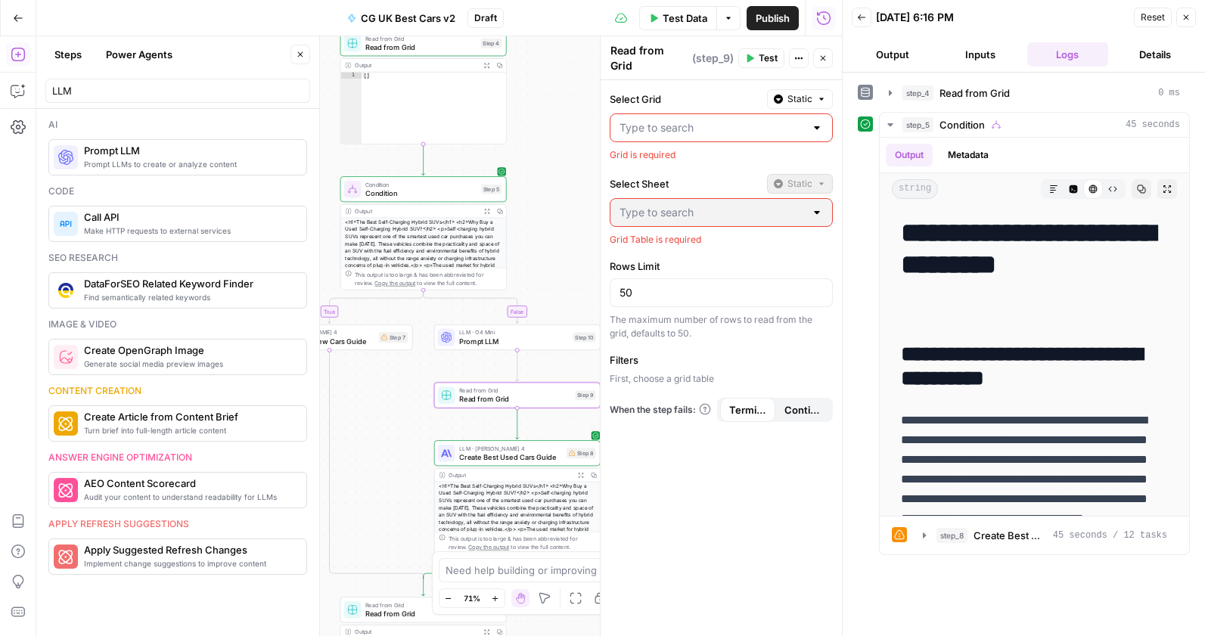
click at [709, 103] on div "Select Grid Static Grid is required" at bounding box center [721, 125] width 223 height 73
click at [714, 122] on input "Select Grid" at bounding box center [712, 127] width 185 height 15
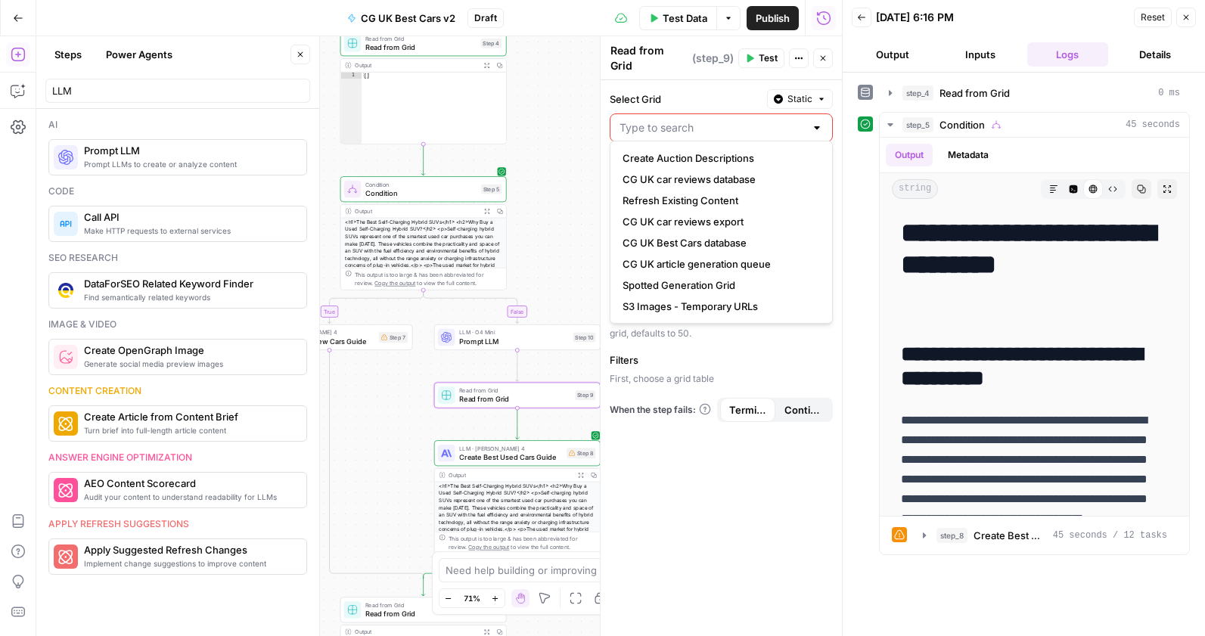
click at [527, 181] on div "true false Workflow Input Settings Inputs Read from Grid Read from Grid Step 4 …" at bounding box center [439, 336] width 806 height 600
